Goal: Task Accomplishment & Management: Manage account settings

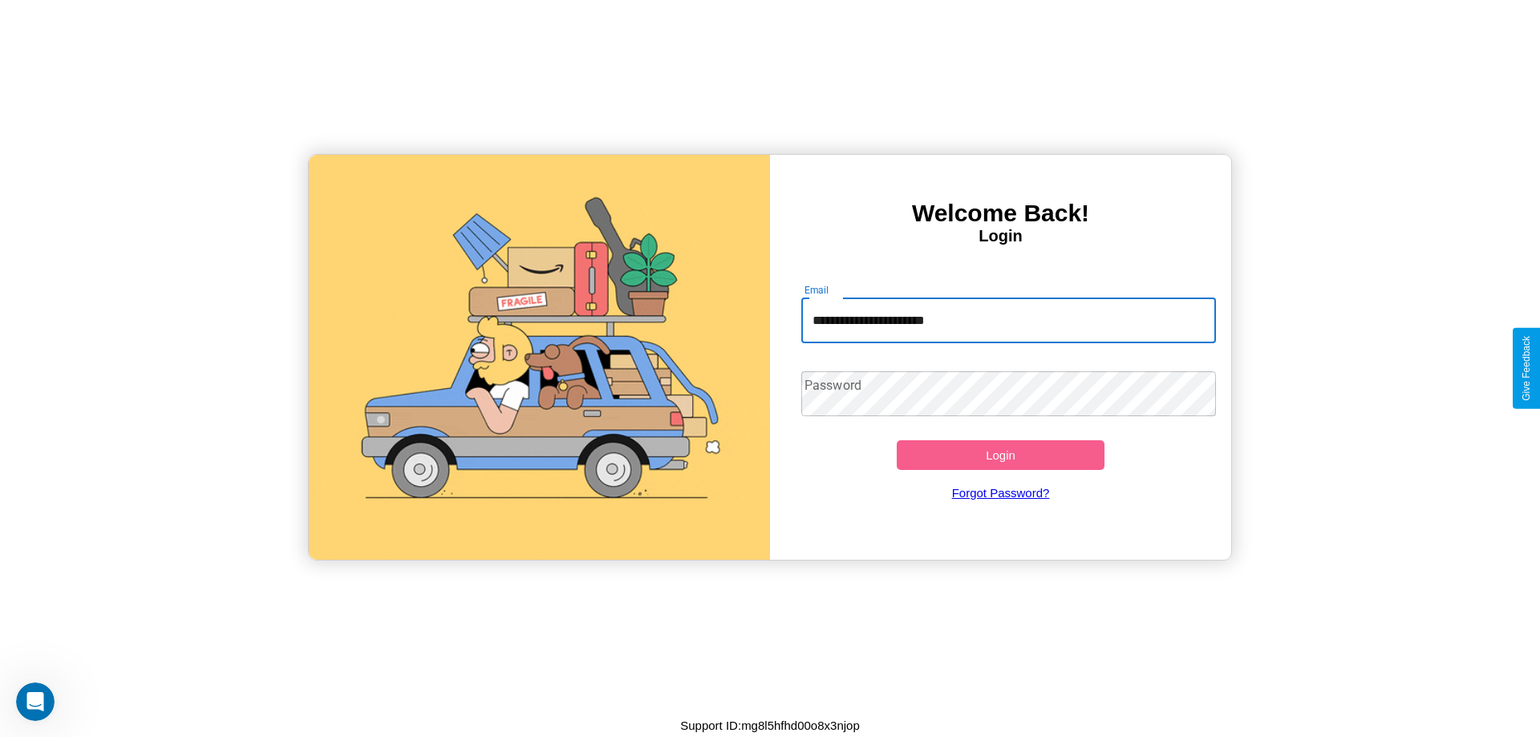
type input "**********"
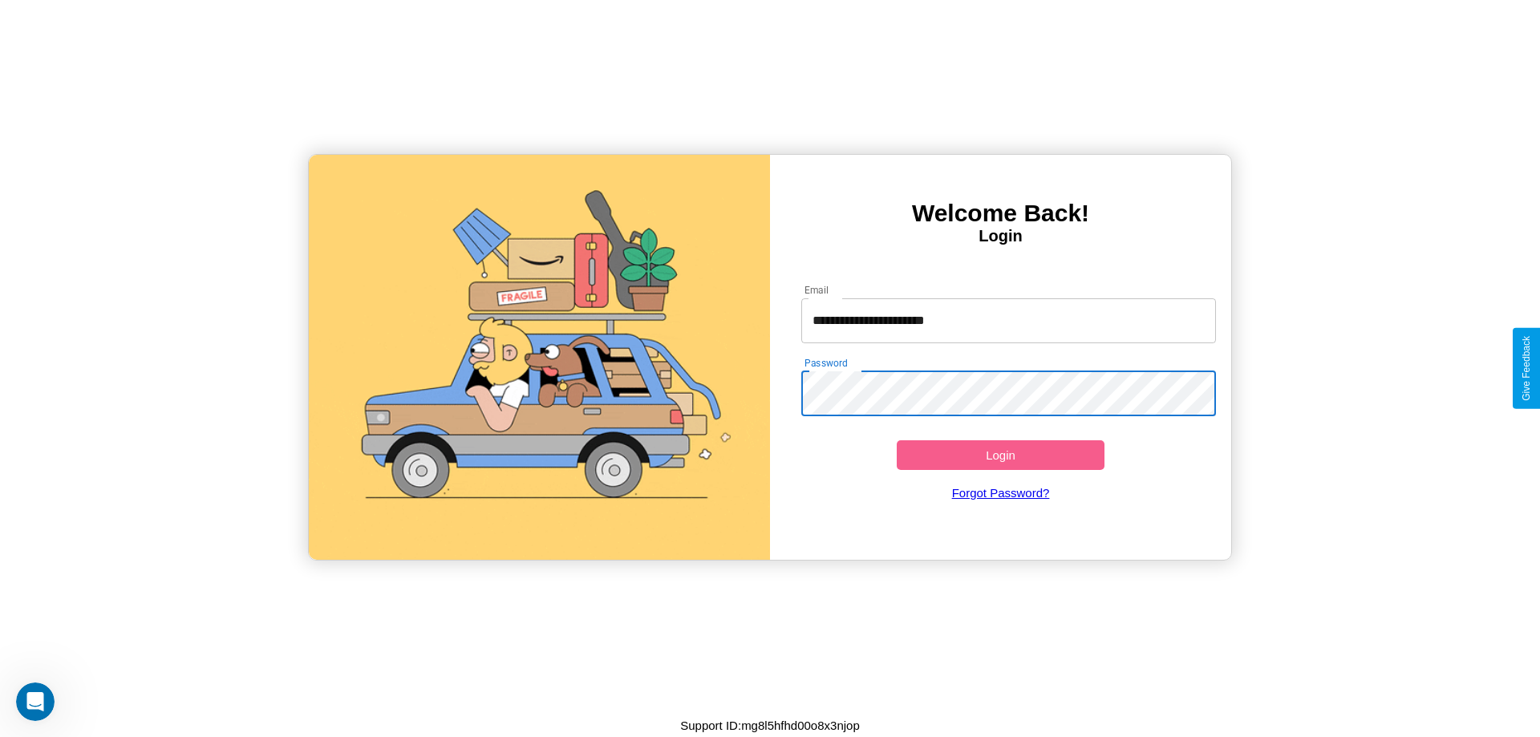
click at [1000, 455] on button "Login" at bounding box center [1001, 455] width 208 height 30
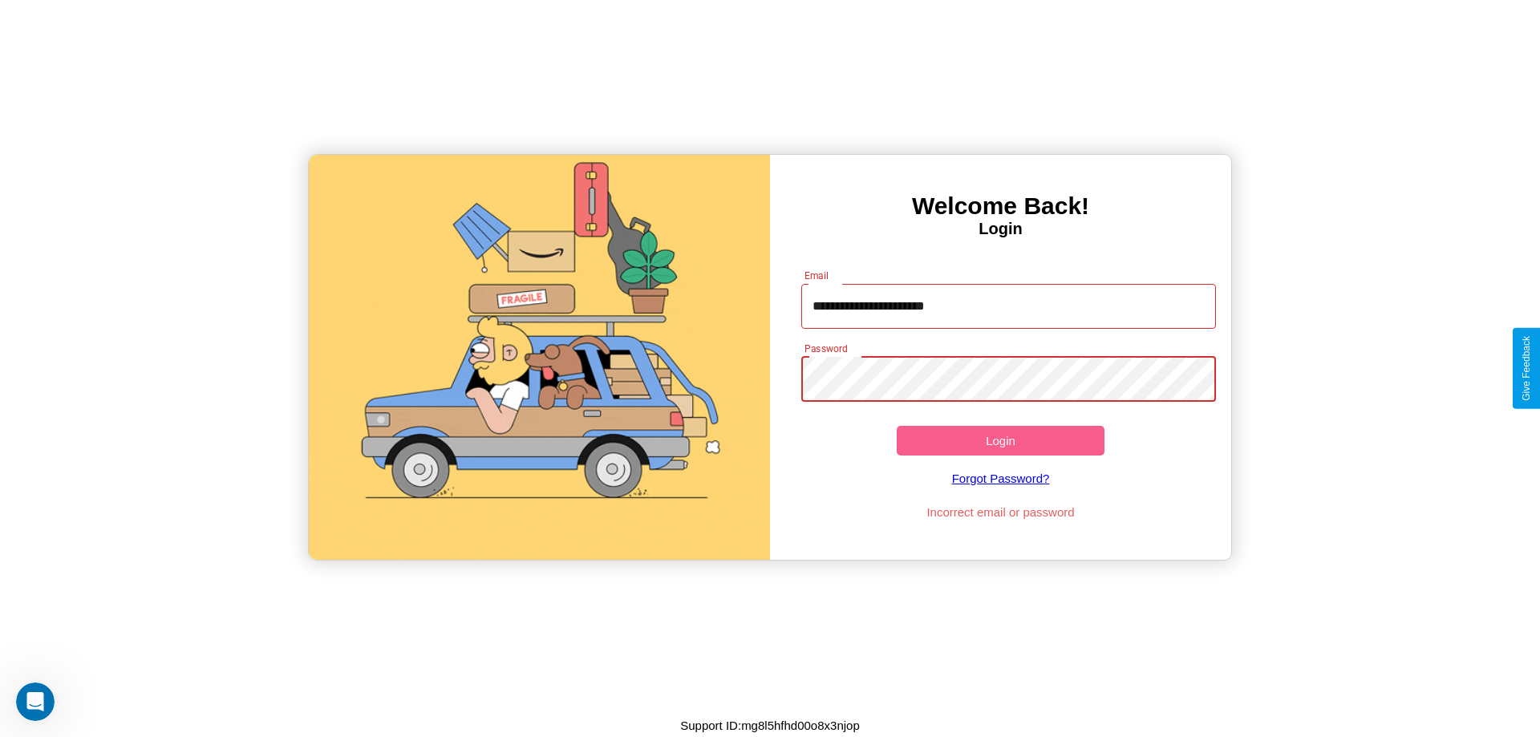
click at [1000, 440] on button "Login" at bounding box center [1001, 441] width 208 height 30
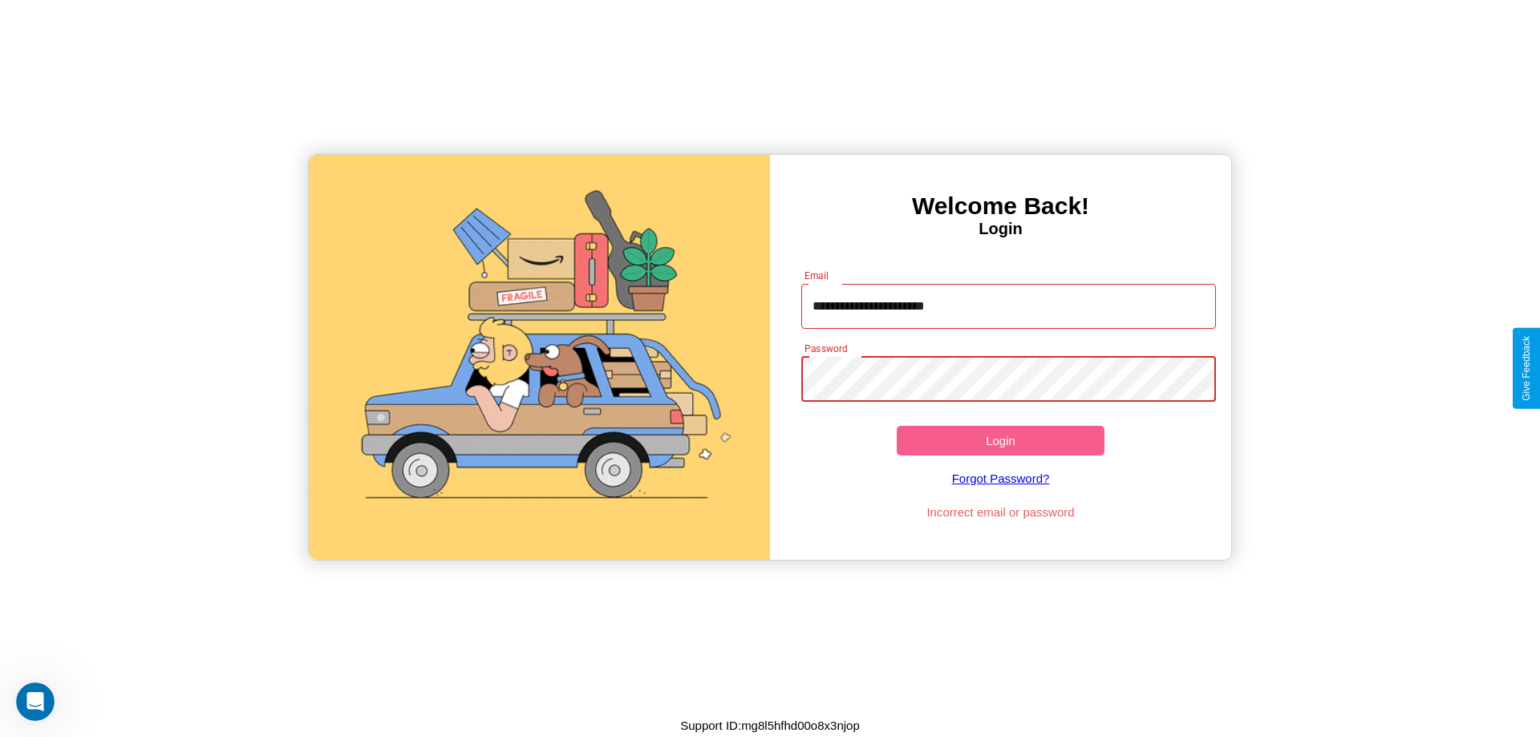
click at [1000, 440] on button "Login" at bounding box center [1001, 441] width 208 height 30
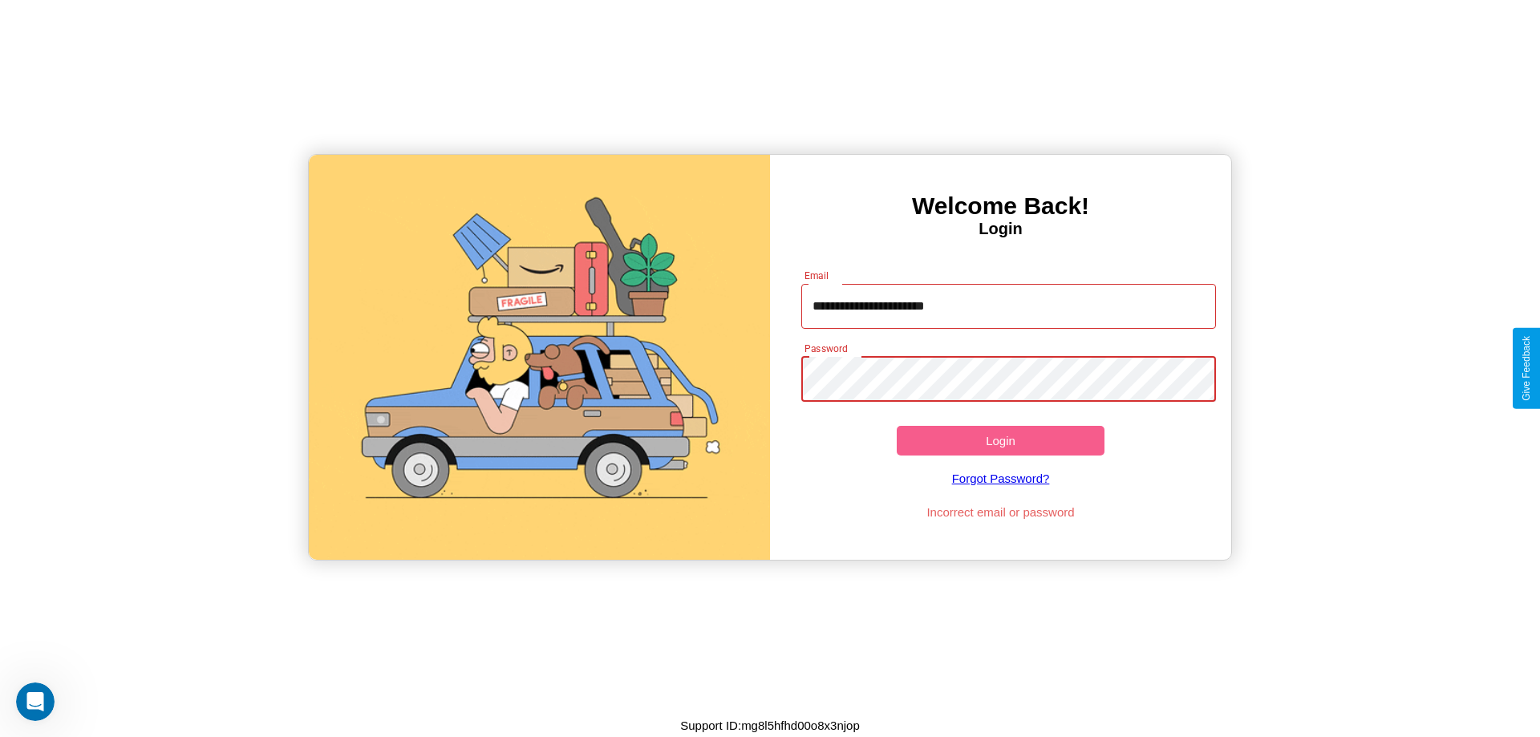
click at [1000, 440] on button "Login" at bounding box center [1001, 441] width 208 height 30
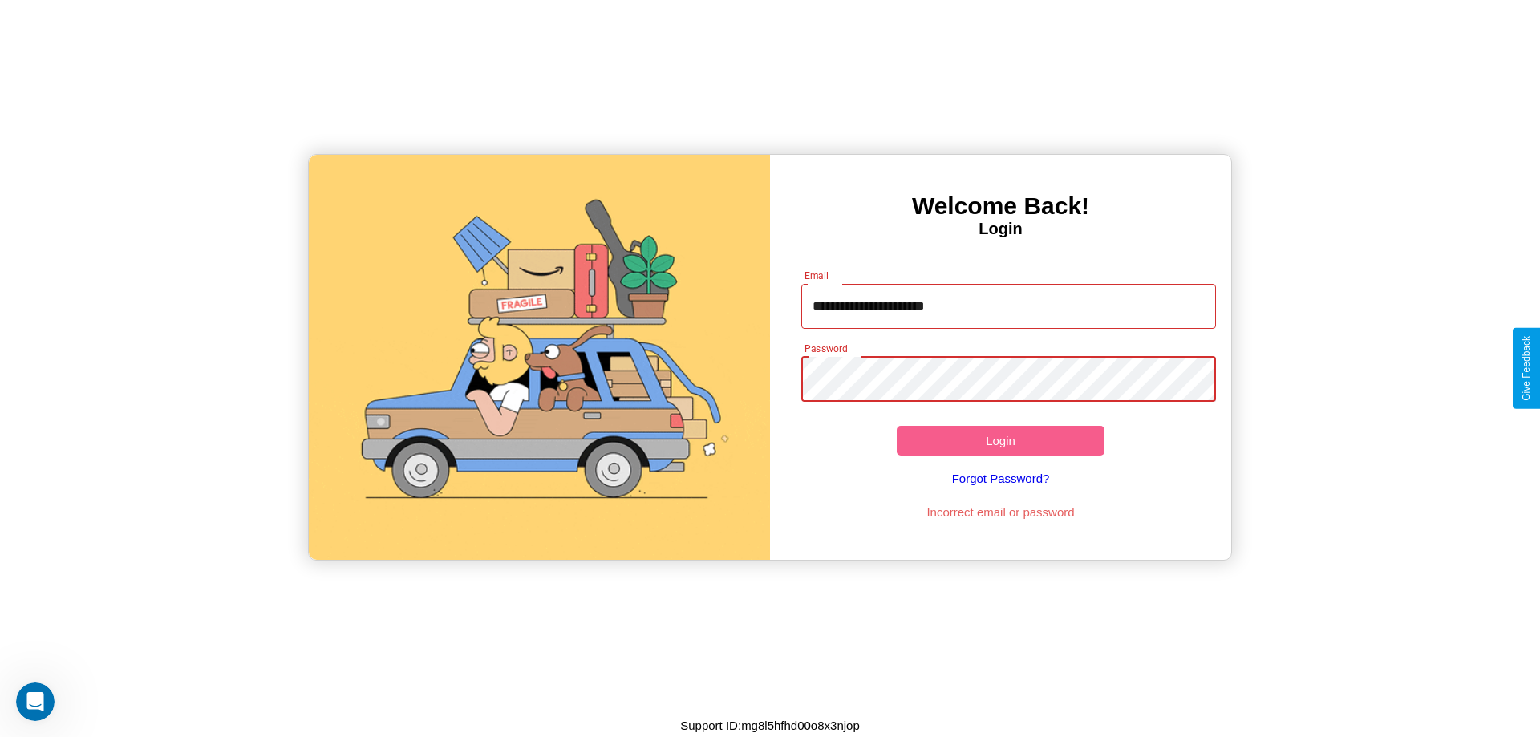
click at [1000, 440] on button "Login" at bounding box center [1001, 441] width 208 height 30
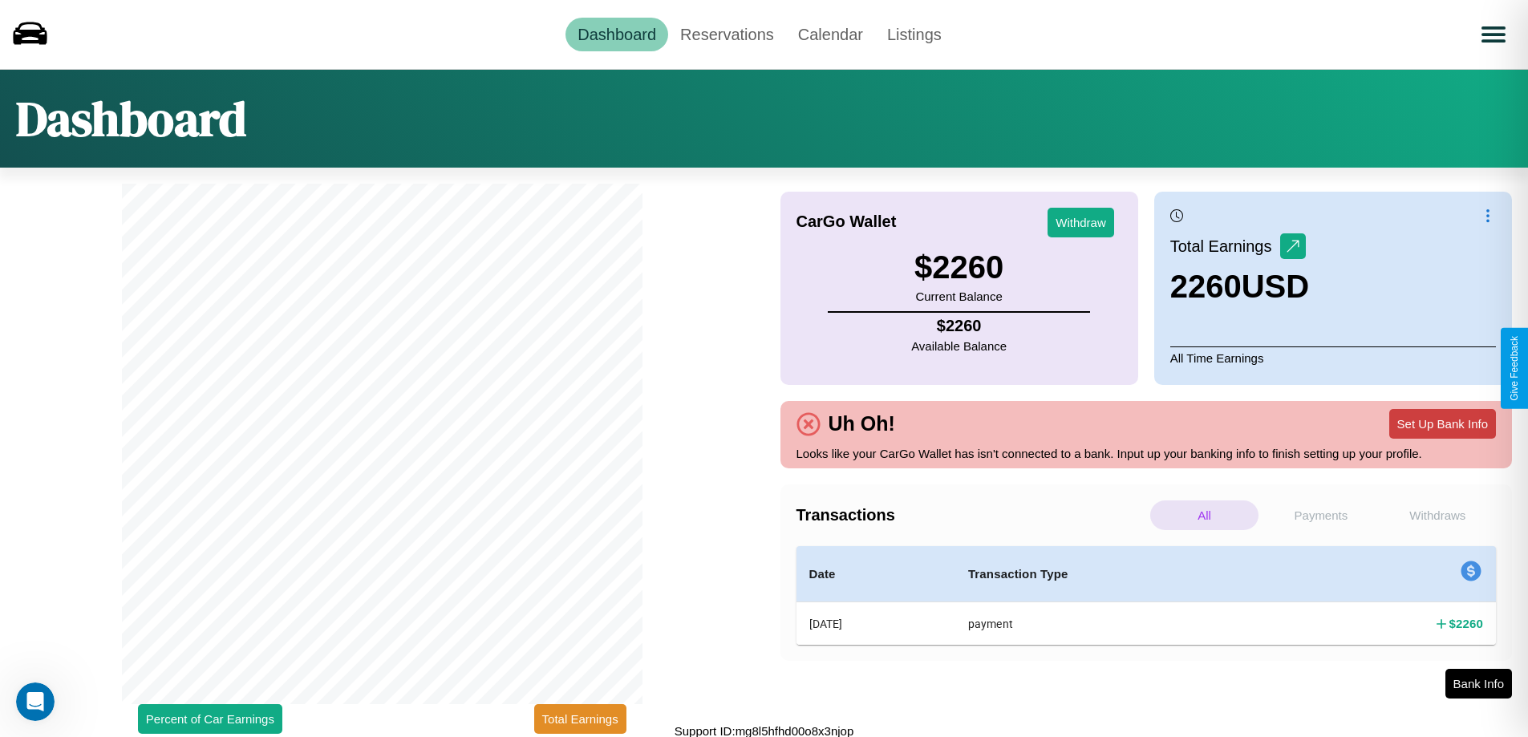
click at [1442, 423] on button "Set Up Bank Info" at bounding box center [1442, 424] width 107 height 30
